Goal: Transaction & Acquisition: Purchase product/service

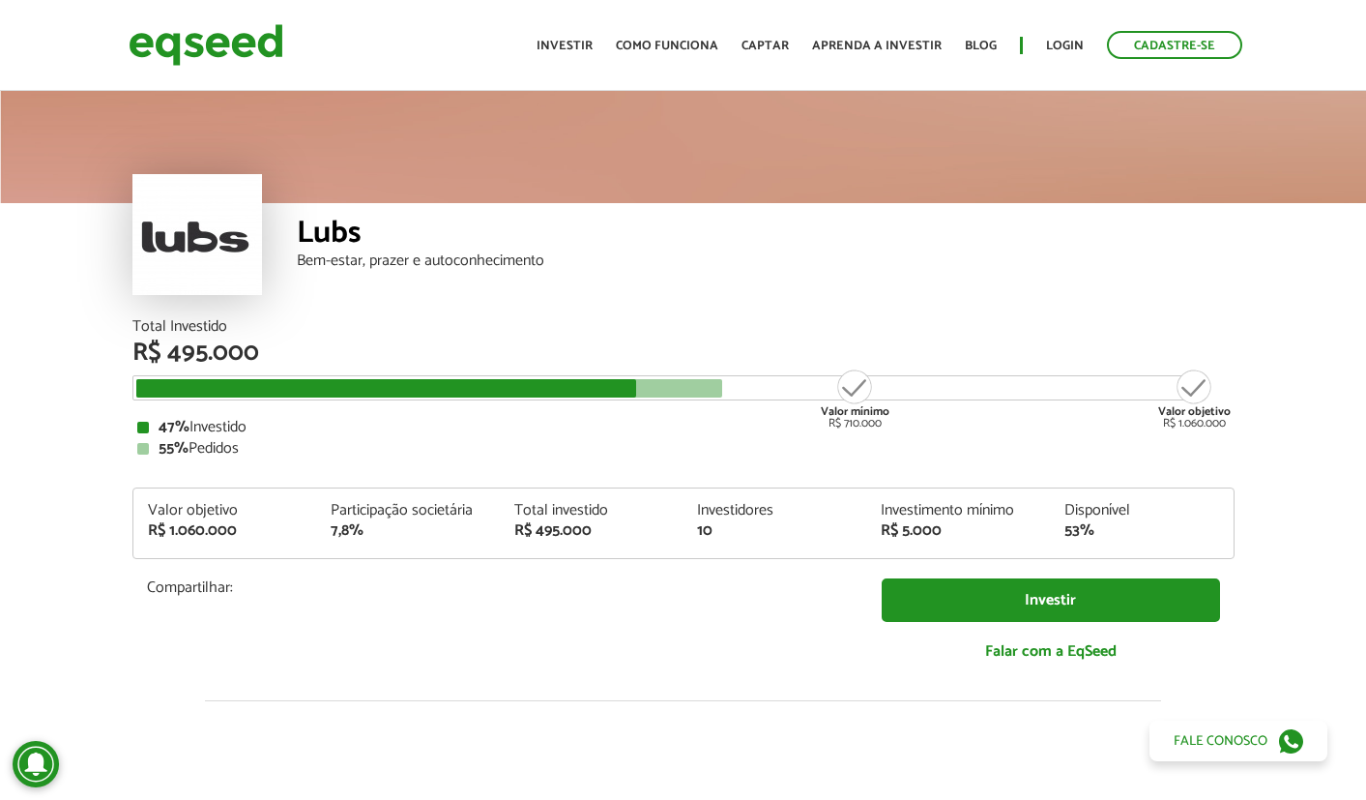
click at [349, 539] on div "7,8%" at bounding box center [408, 530] width 155 height 15
drag, startPoint x: 339, startPoint y: 536, endPoint x: 412, endPoint y: 535, distance: 72.5
click at [412, 535] on div "7,8%" at bounding box center [408, 530] width 155 height 15
click at [406, 529] on div "7,8%" at bounding box center [408, 530] width 155 height 15
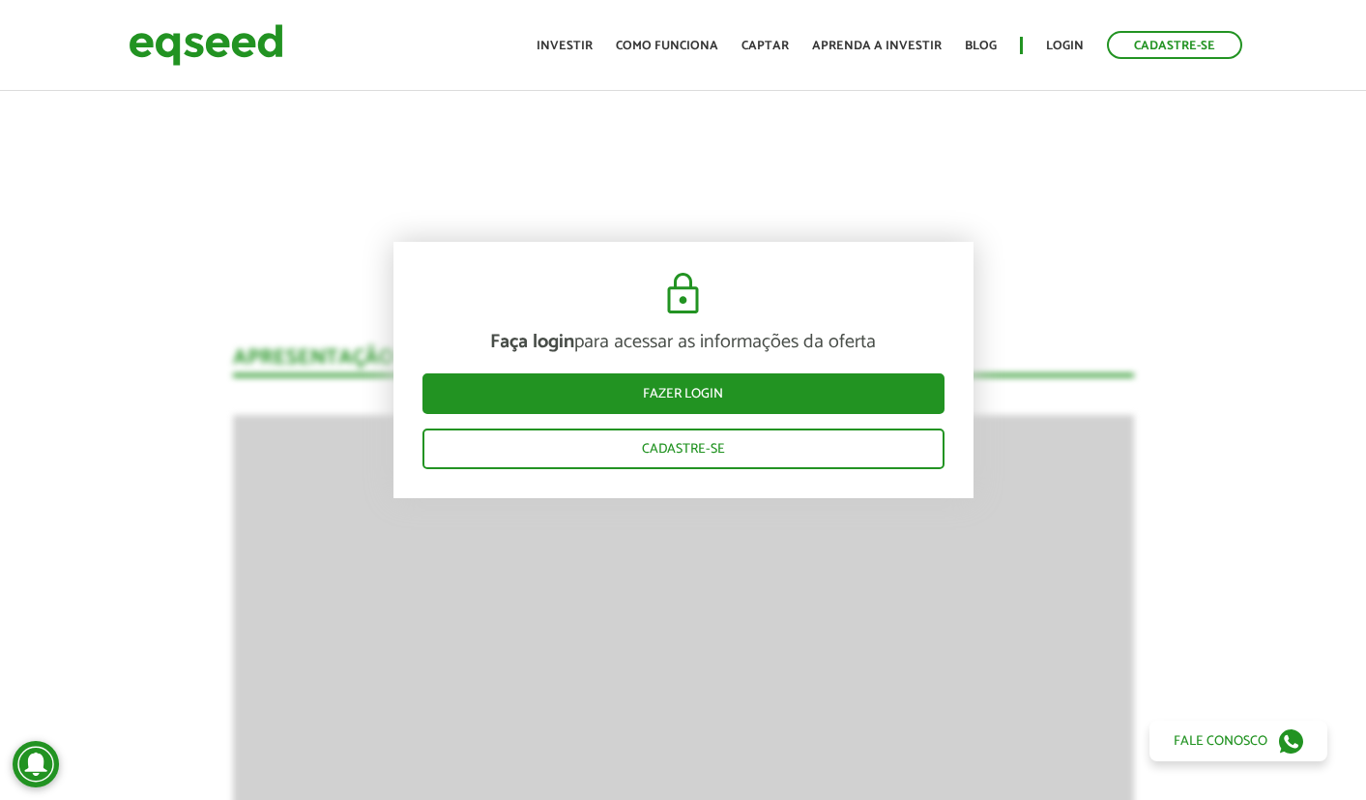
scroll to position [1646, 0]
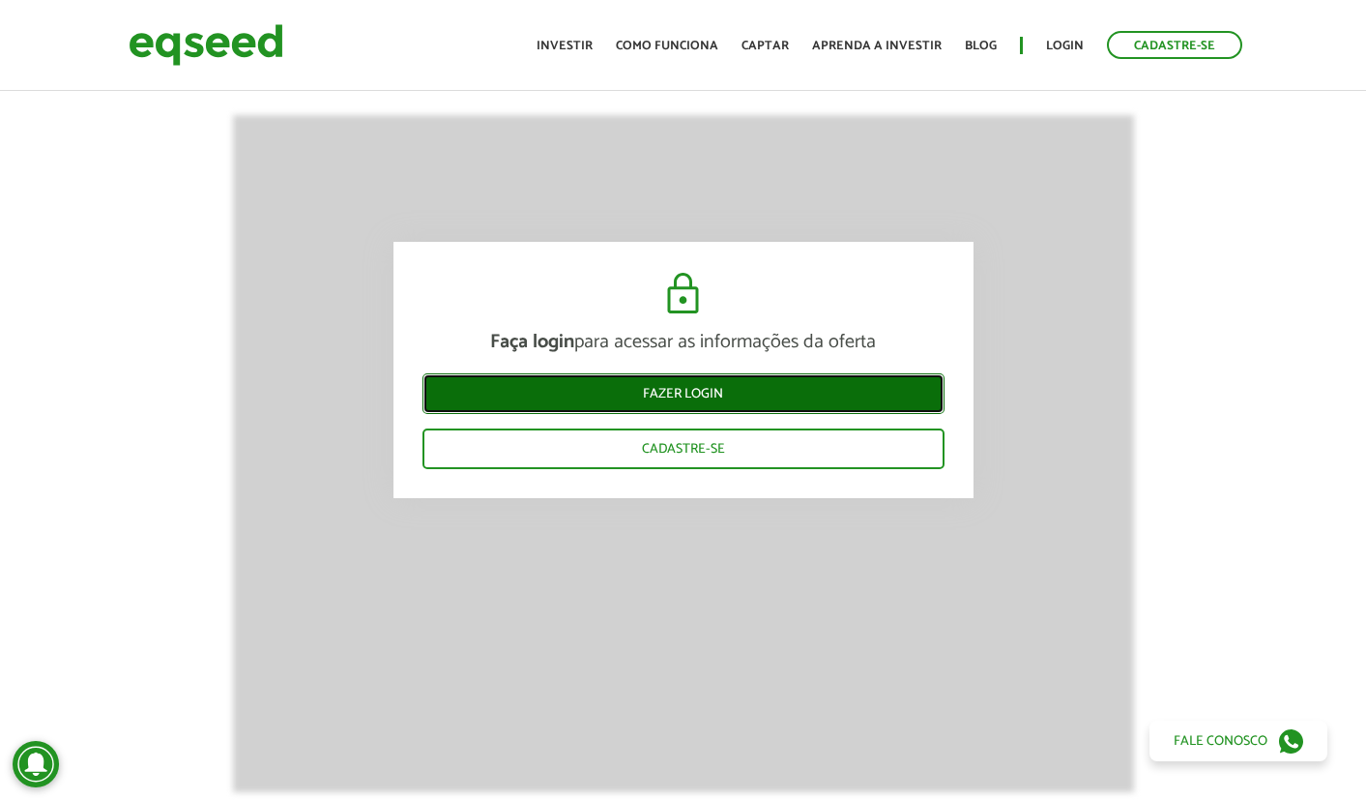
click at [689, 386] on link "Fazer login" at bounding box center [683, 393] width 522 height 41
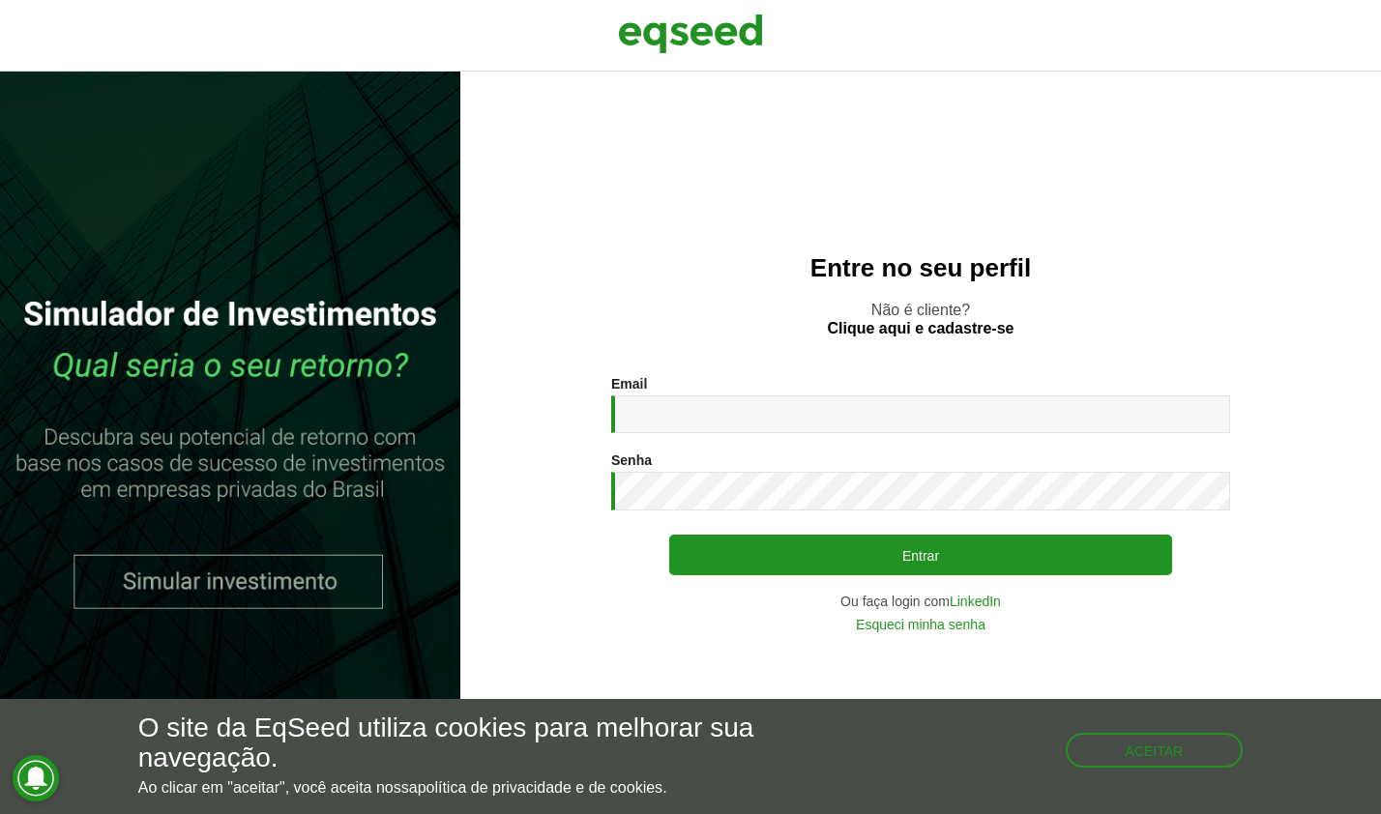
click at [767, 378] on div "Email * Digite seu endereço de e-mail." at bounding box center [920, 404] width 619 height 57
click at [772, 400] on input "Email *" at bounding box center [920, 414] width 619 height 38
type input "**********"
click at [967, 623] on link "Esqueci minha senha" at bounding box center [921, 625] width 130 height 14
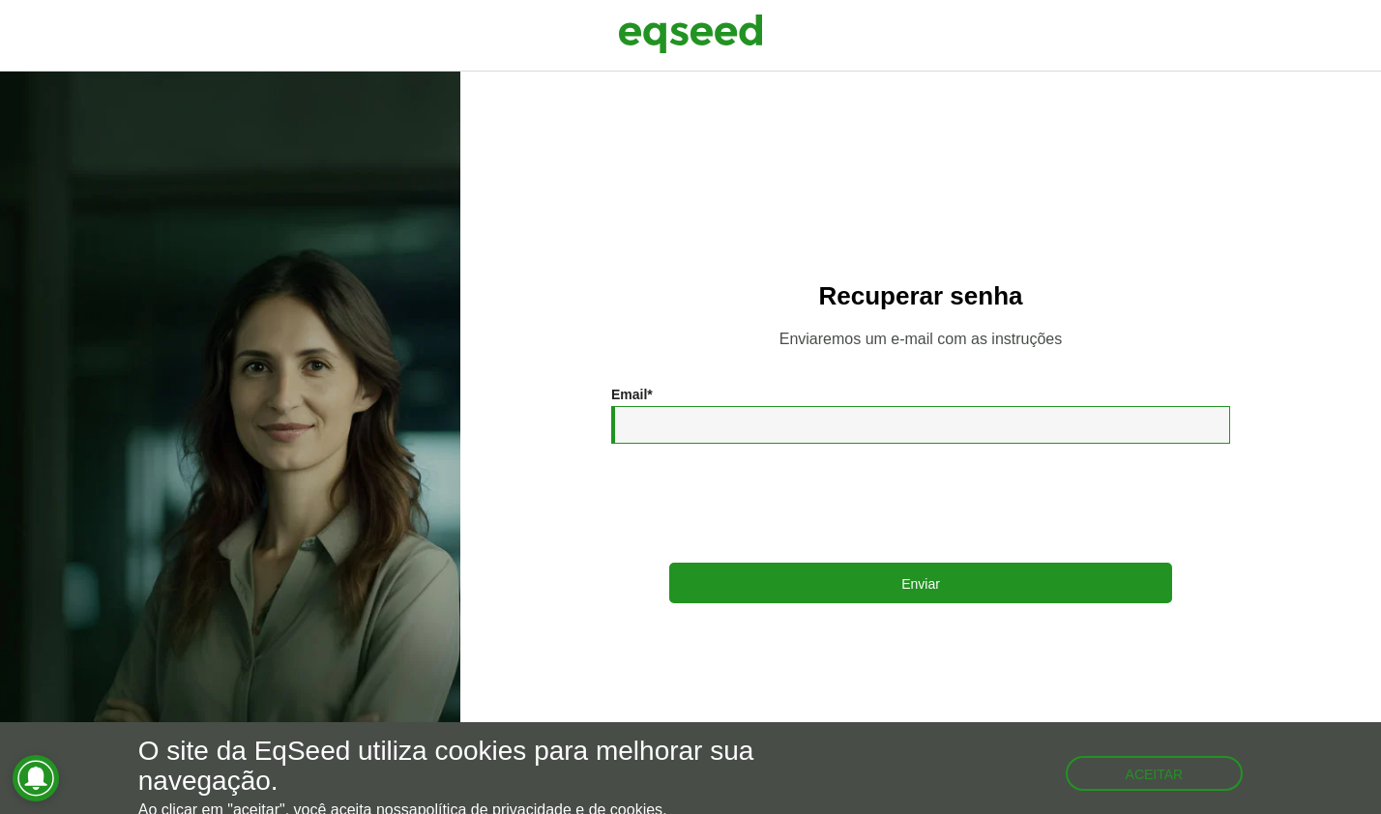
click at [902, 435] on input "Email *" at bounding box center [920, 425] width 619 height 38
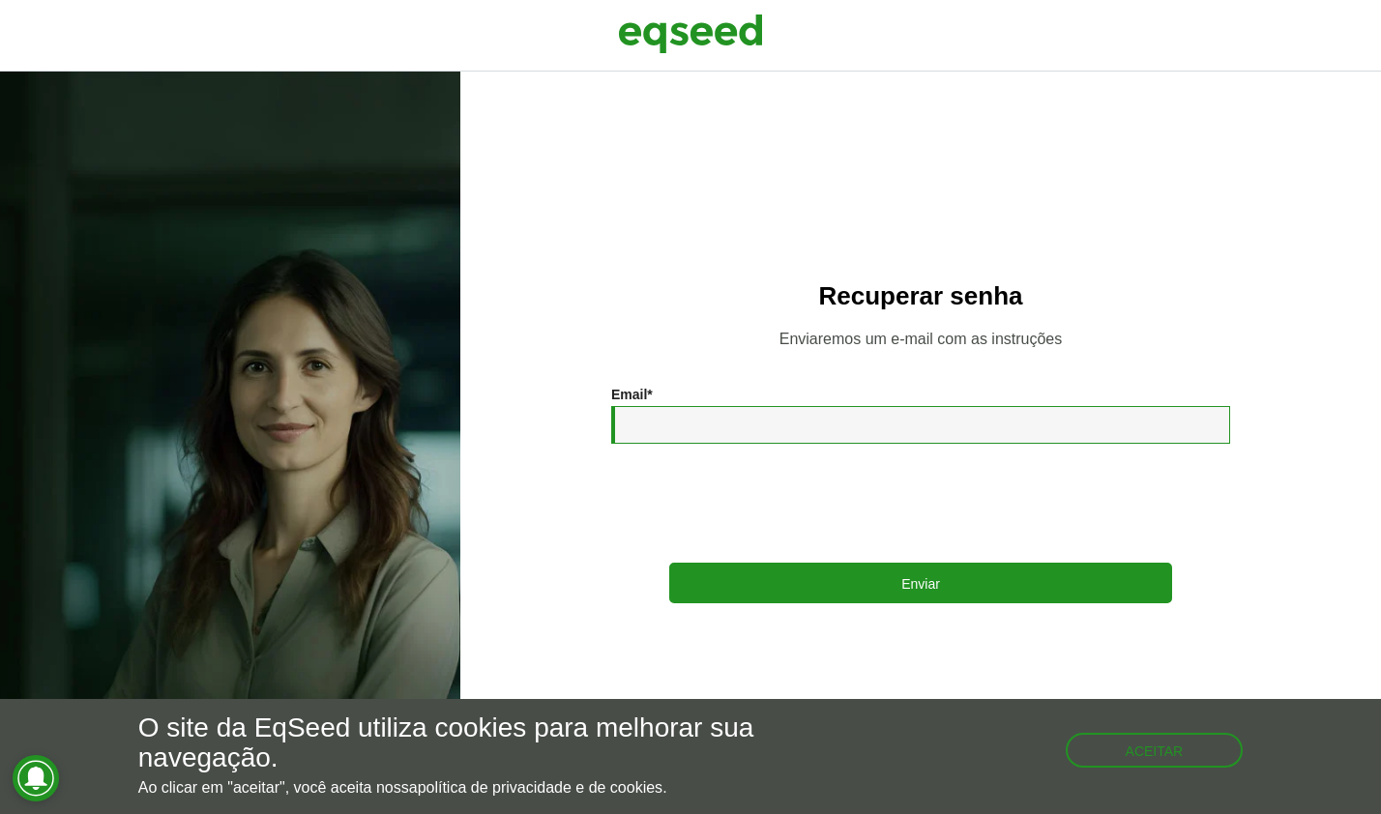
type input "**********"
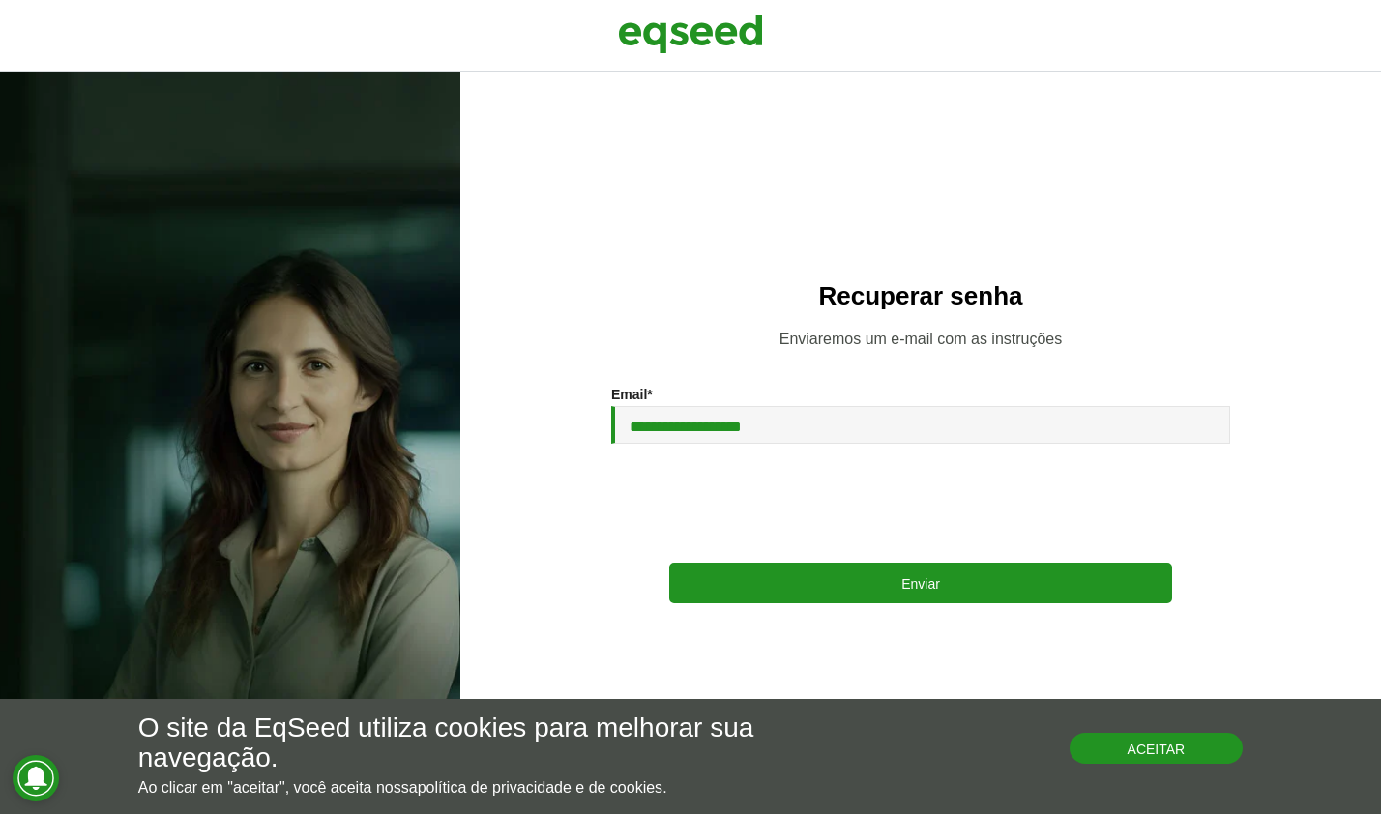
click at [1162, 743] on button "Aceitar" at bounding box center [1156, 748] width 174 height 31
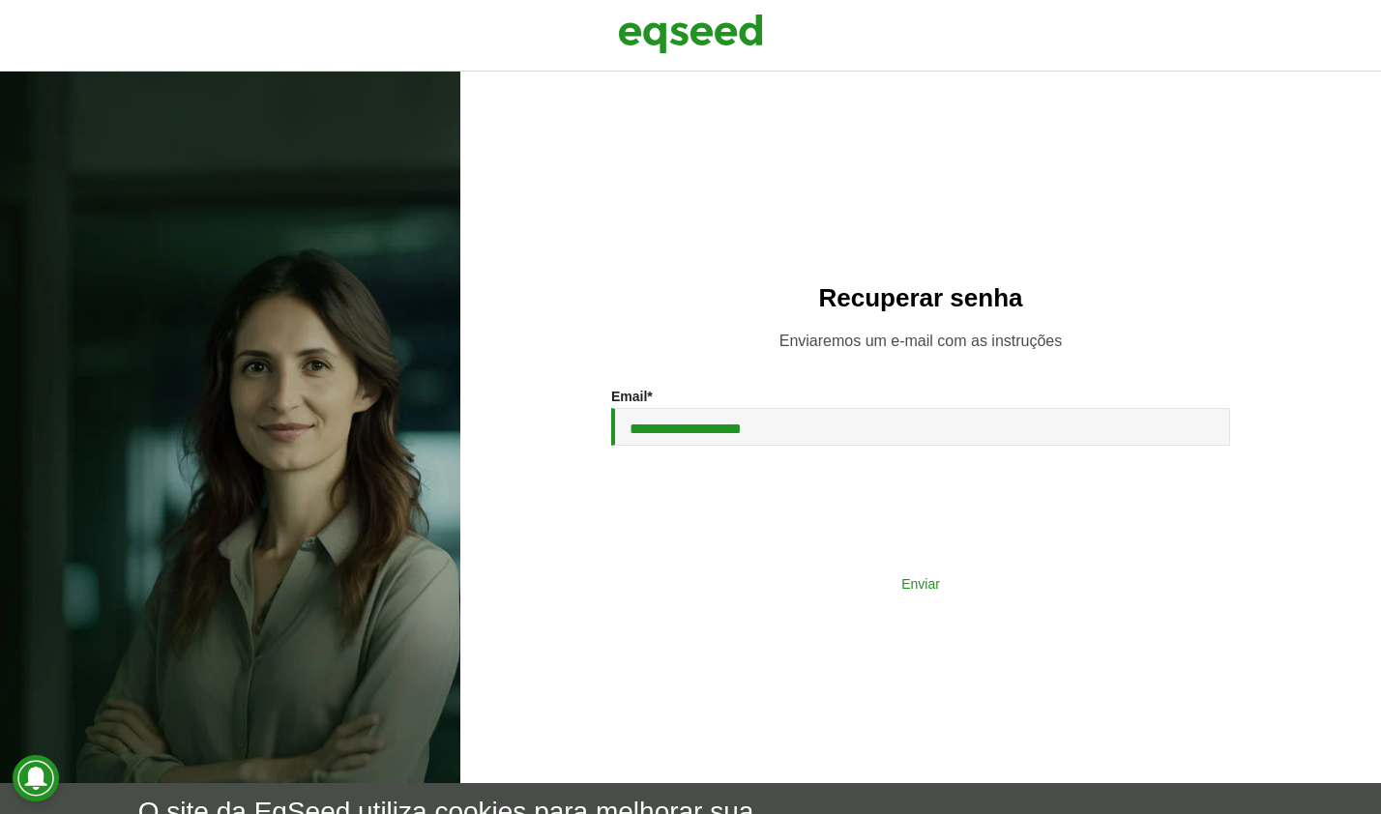
click at [962, 589] on button "Enviar" at bounding box center [920, 583] width 503 height 37
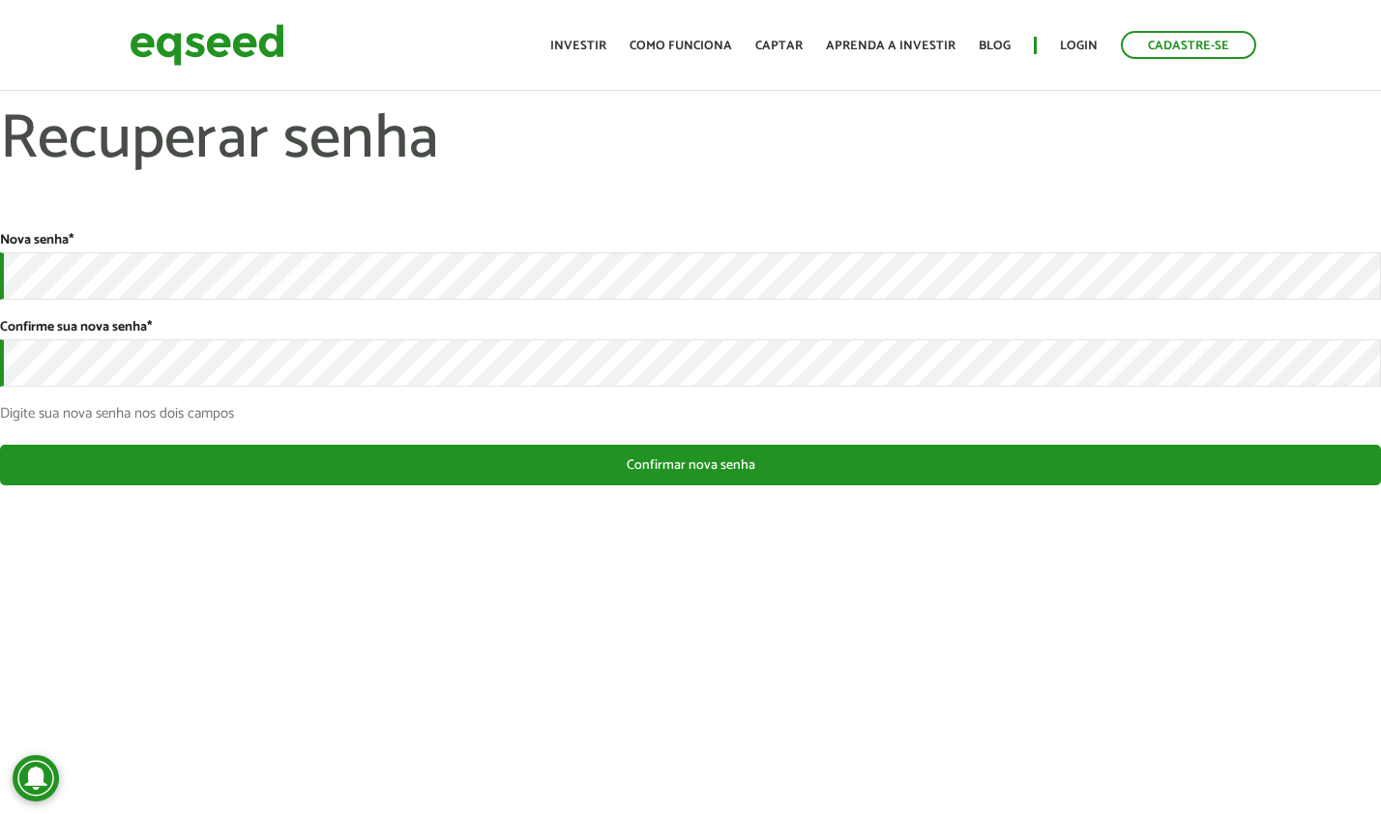
click at [435, 242] on div "Nova senha *" at bounding box center [690, 266] width 1381 height 68
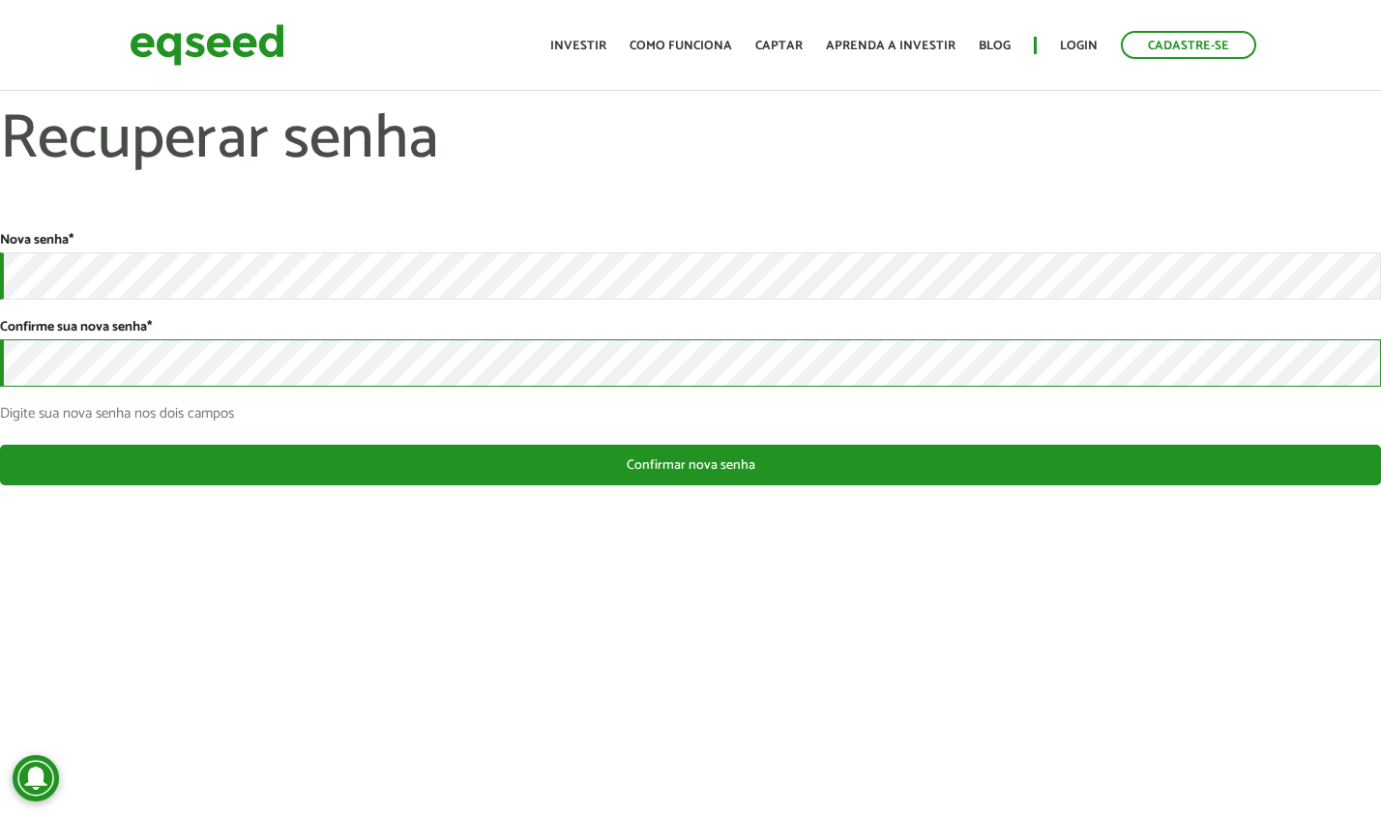
click at [0, 445] on button "Confirmar nova senha" at bounding box center [690, 465] width 1381 height 41
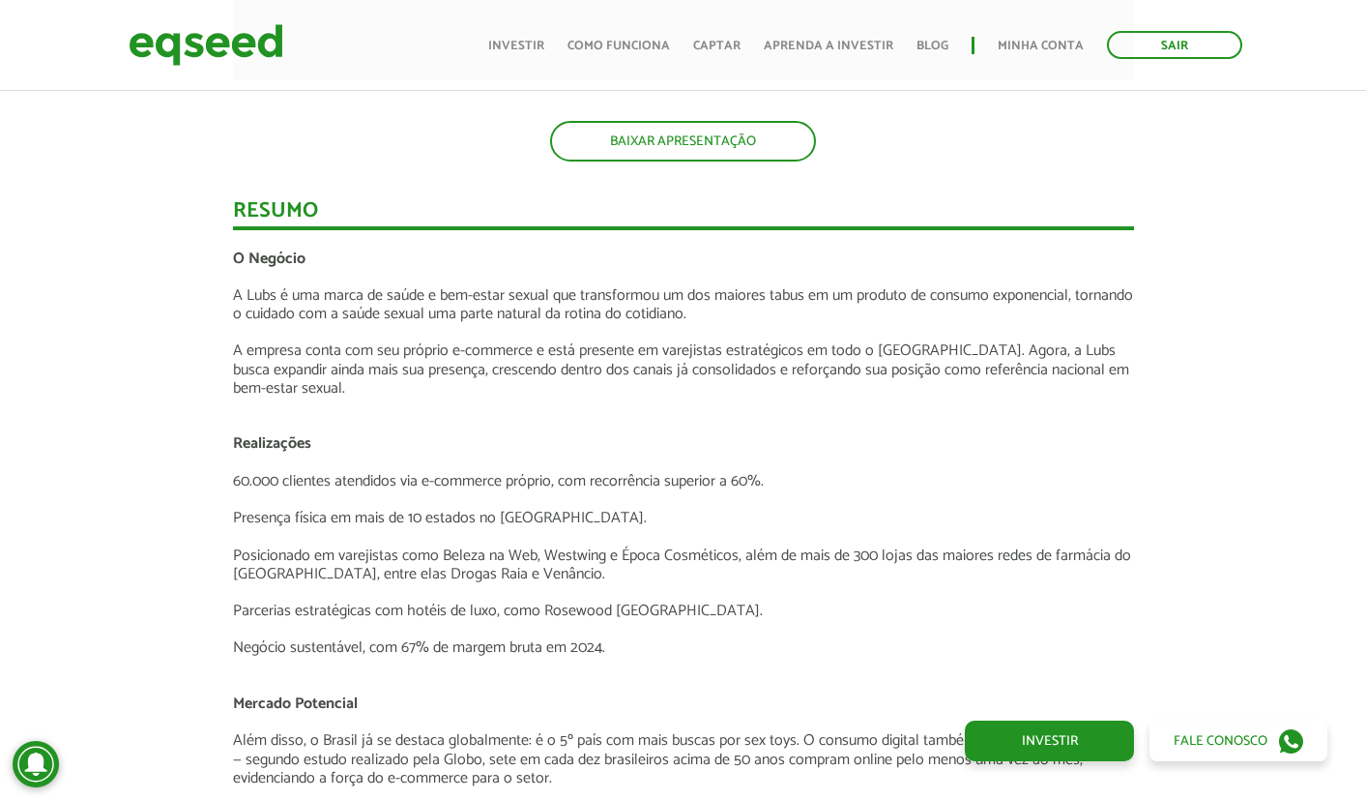
scroll to position [2201, 0]
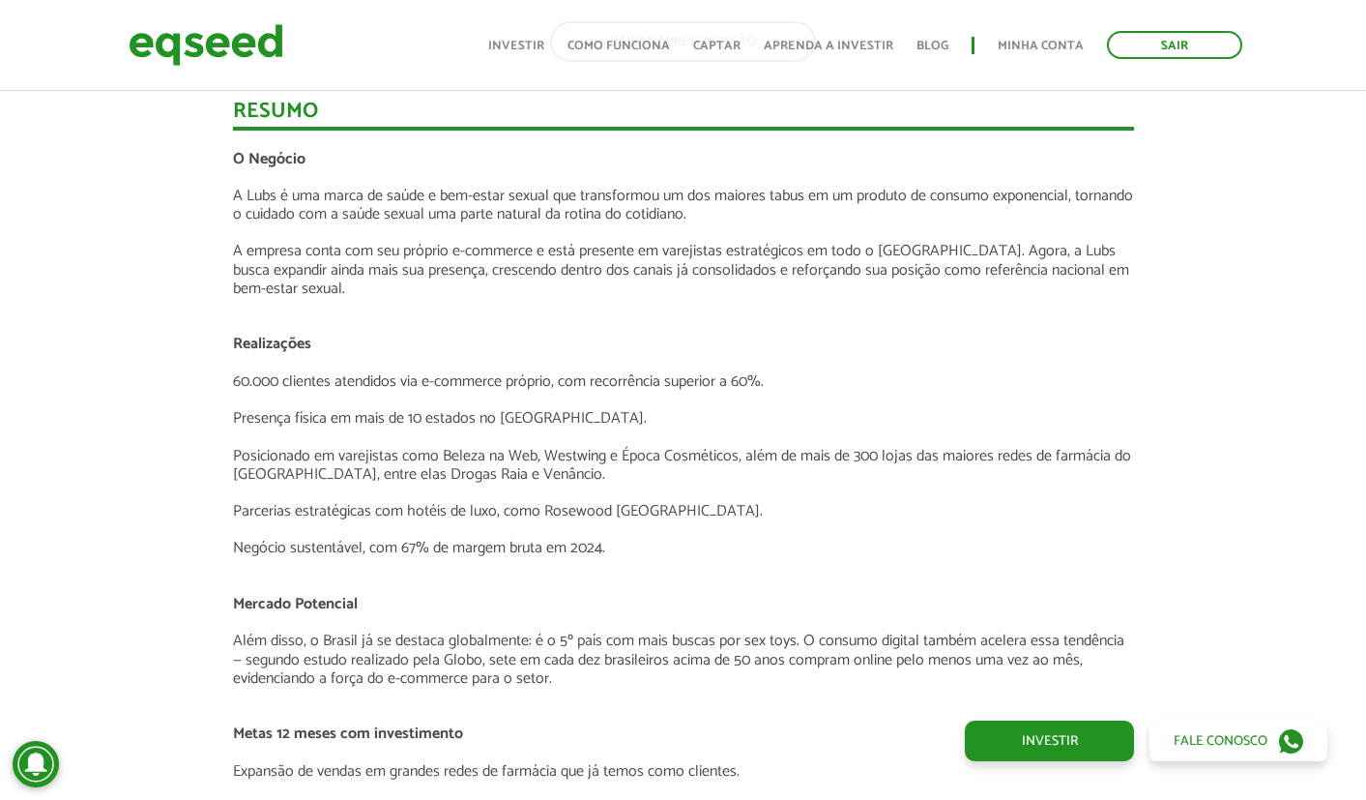
click at [339, 416] on p "Presença física em mais de 10 estados no [GEOGRAPHIC_DATA]." at bounding box center [683, 418] width 901 height 18
click at [339, 416] on p "Presença física em mais de 10 estados no Brasil." at bounding box center [683, 418] width 901 height 18
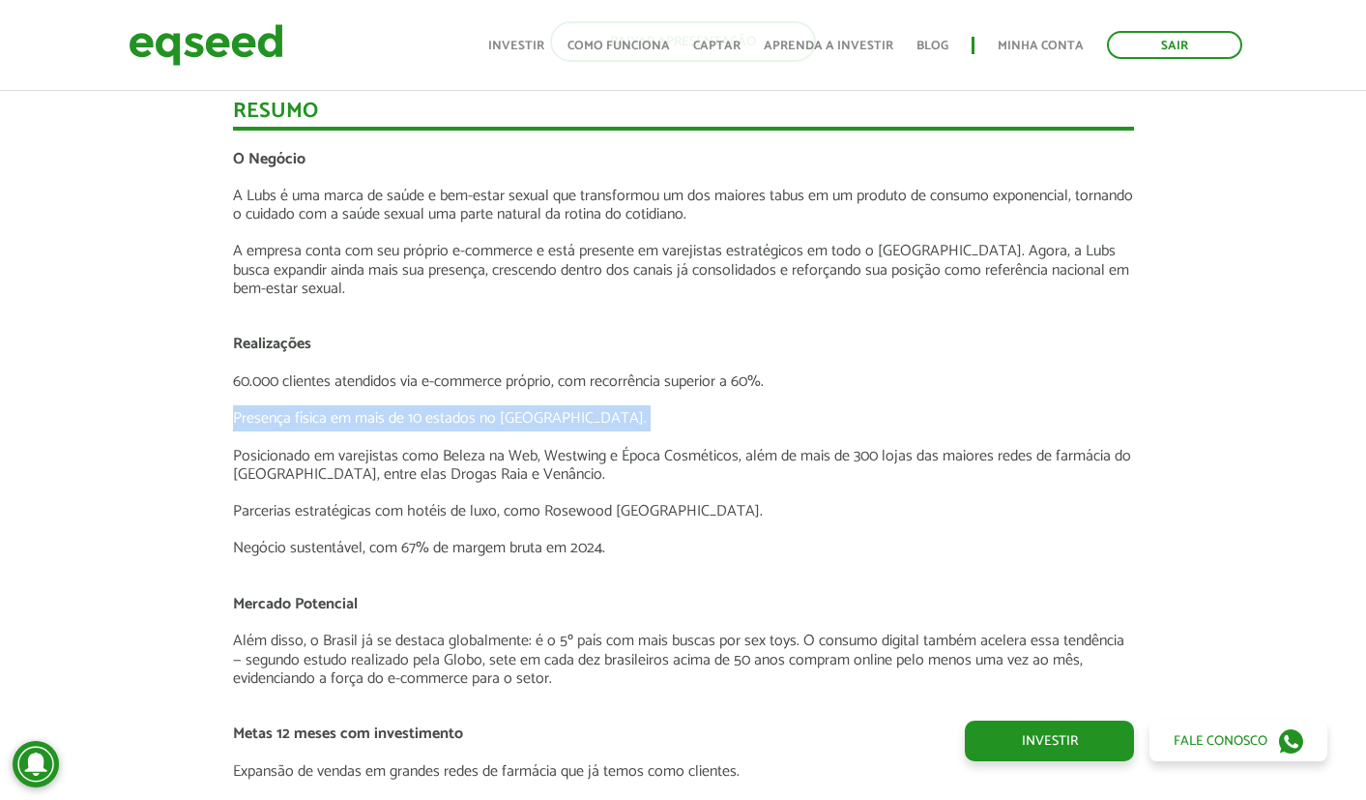
click at [339, 416] on p "Presença física em mais de 10 estados no Brasil." at bounding box center [683, 418] width 901 height 18
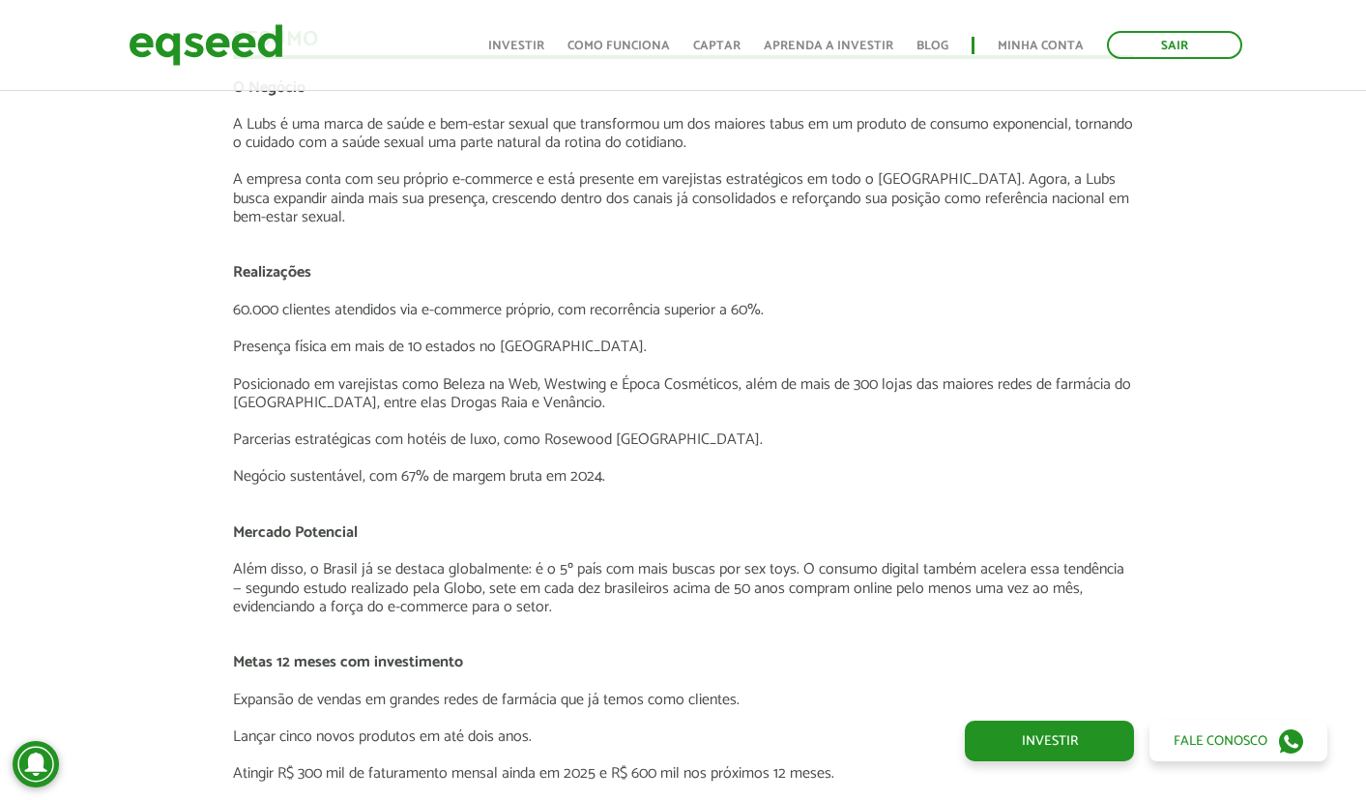
click at [348, 392] on p "Posicionado em varejistas como Beleza na Web, Westwing e Época Cosméticos, além…" at bounding box center [683, 393] width 901 height 37
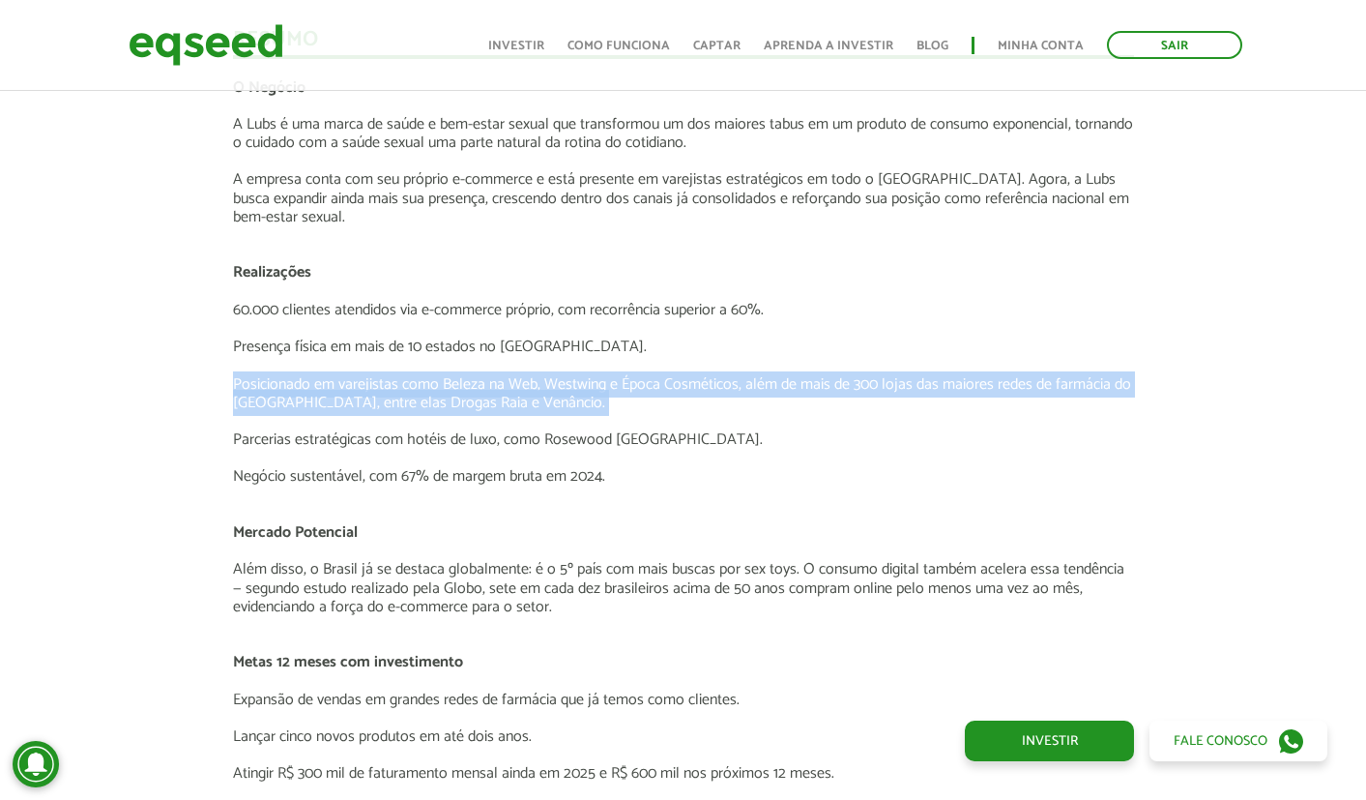
click at [348, 392] on p "Posicionado em varejistas como Beleza na Web, Westwing e Época Cosméticos, além…" at bounding box center [683, 393] width 901 height 37
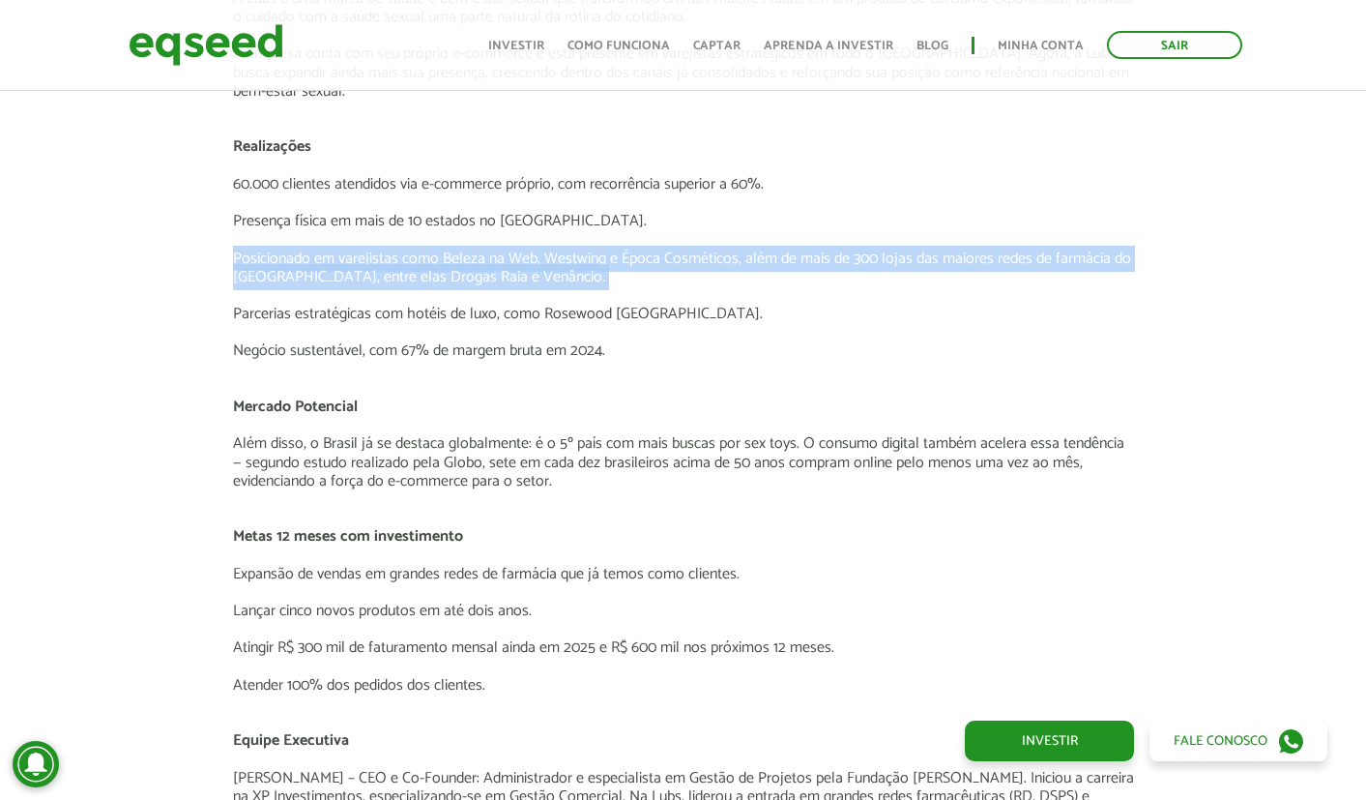
scroll to position [2515, 0]
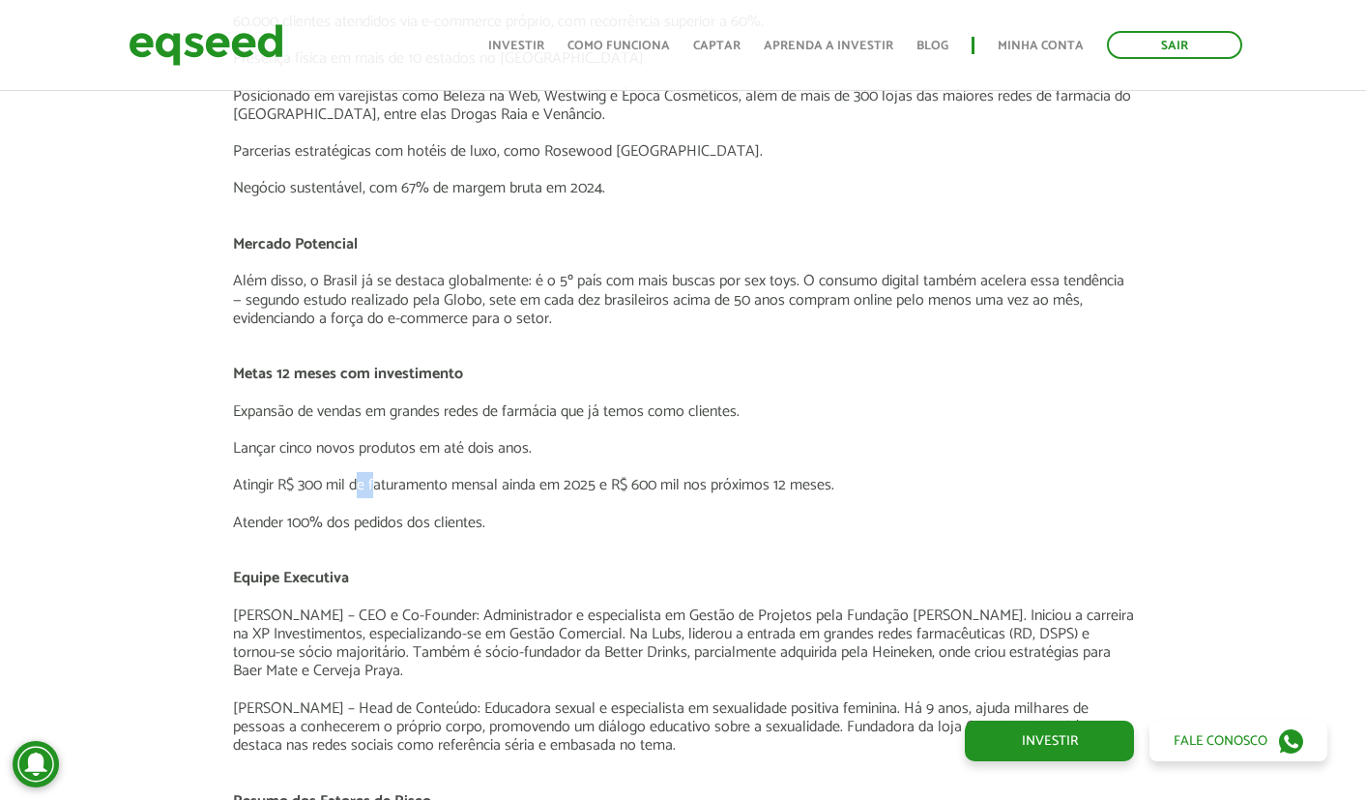
click at [374, 491] on p "Atingir R$ 300 mil de faturamento mensal ainda em 2025 e R$ 600 mil nos próximo…" at bounding box center [683, 485] width 901 height 18
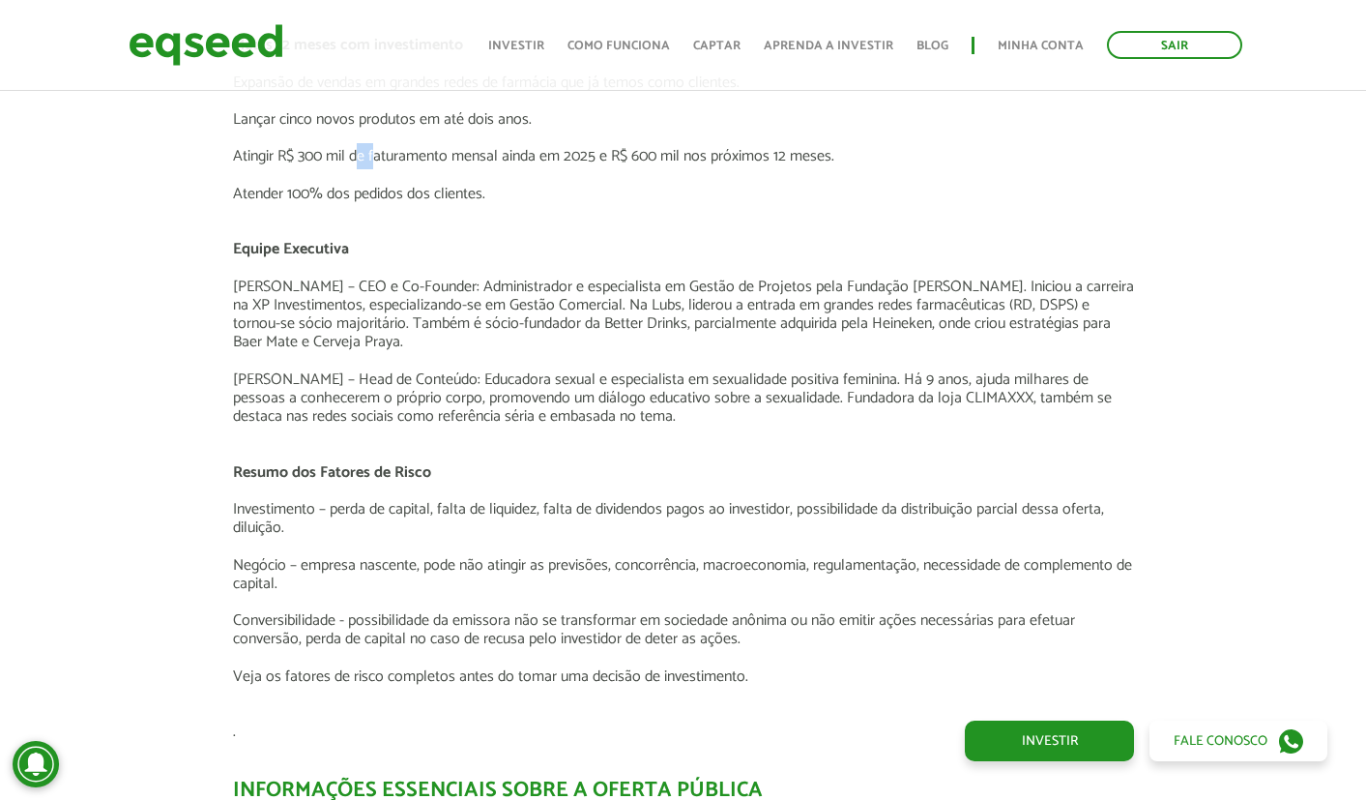
scroll to position [3379, 0]
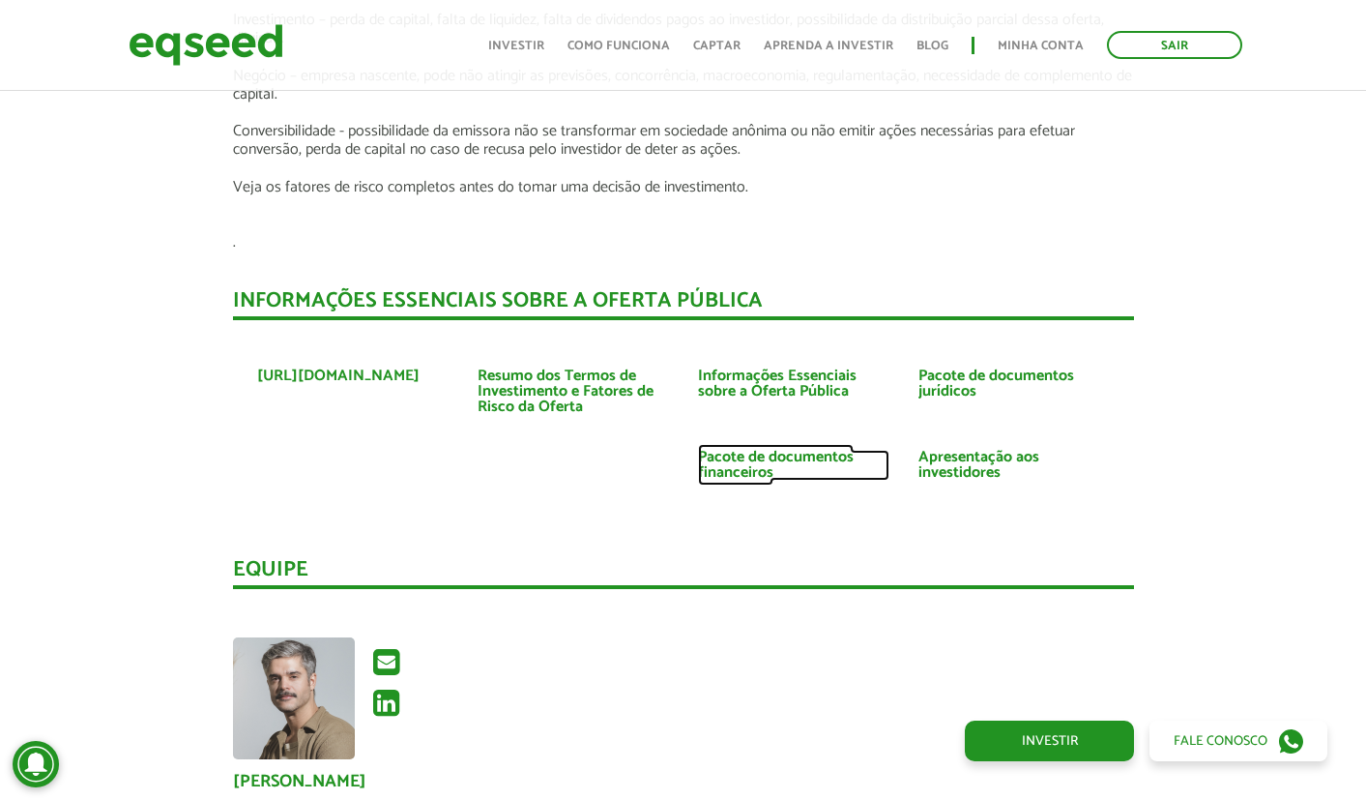
click at [740, 460] on link "Pacote de documentos financeiros" at bounding box center [793, 465] width 191 height 31
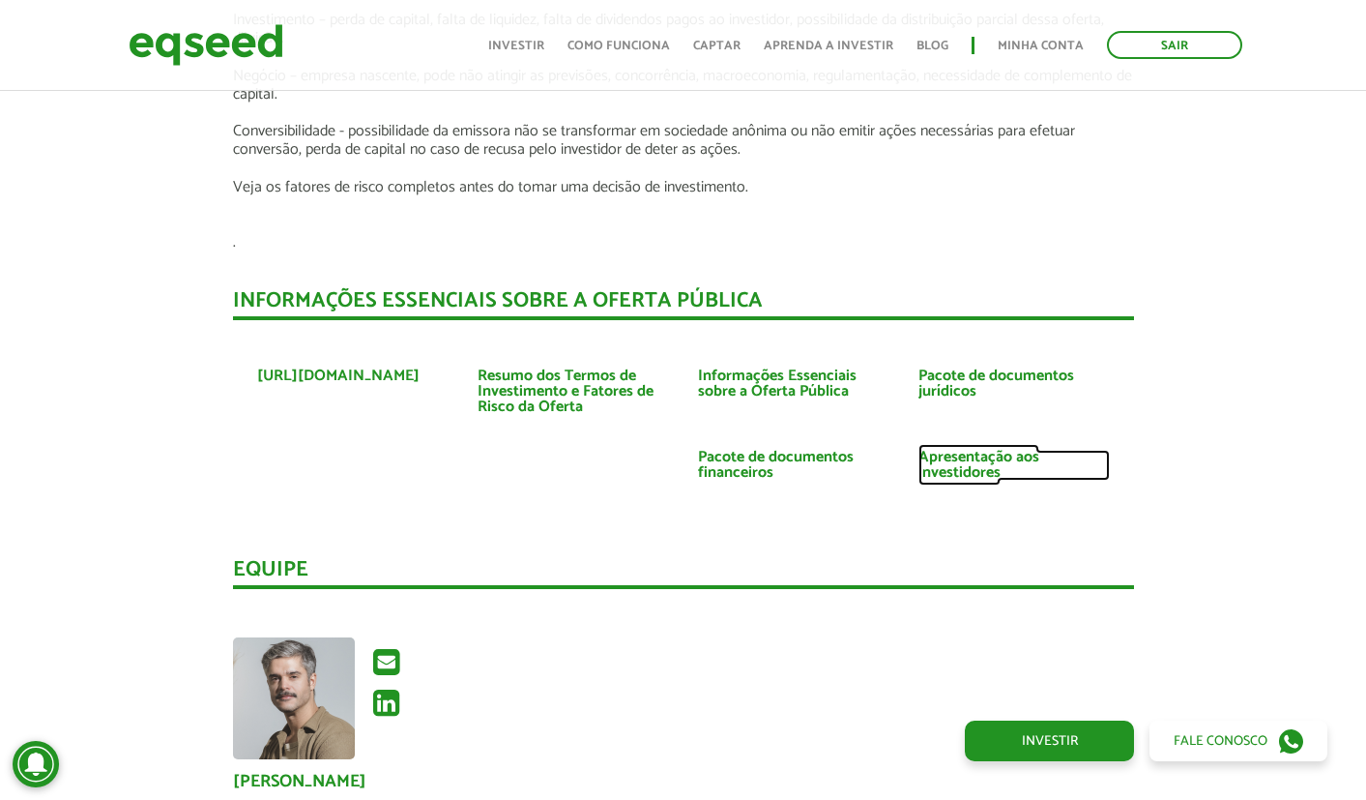
click at [973, 460] on link "Apresentação aos investidores" at bounding box center [1013, 465] width 191 height 31
click at [368, 448] on ul "https://www.lubs.com.br Resumo dos Termos de Investimento e Fatores de Risco da…" at bounding box center [683, 429] width 901 height 180
